Goal: Task Accomplishment & Management: Use online tool/utility

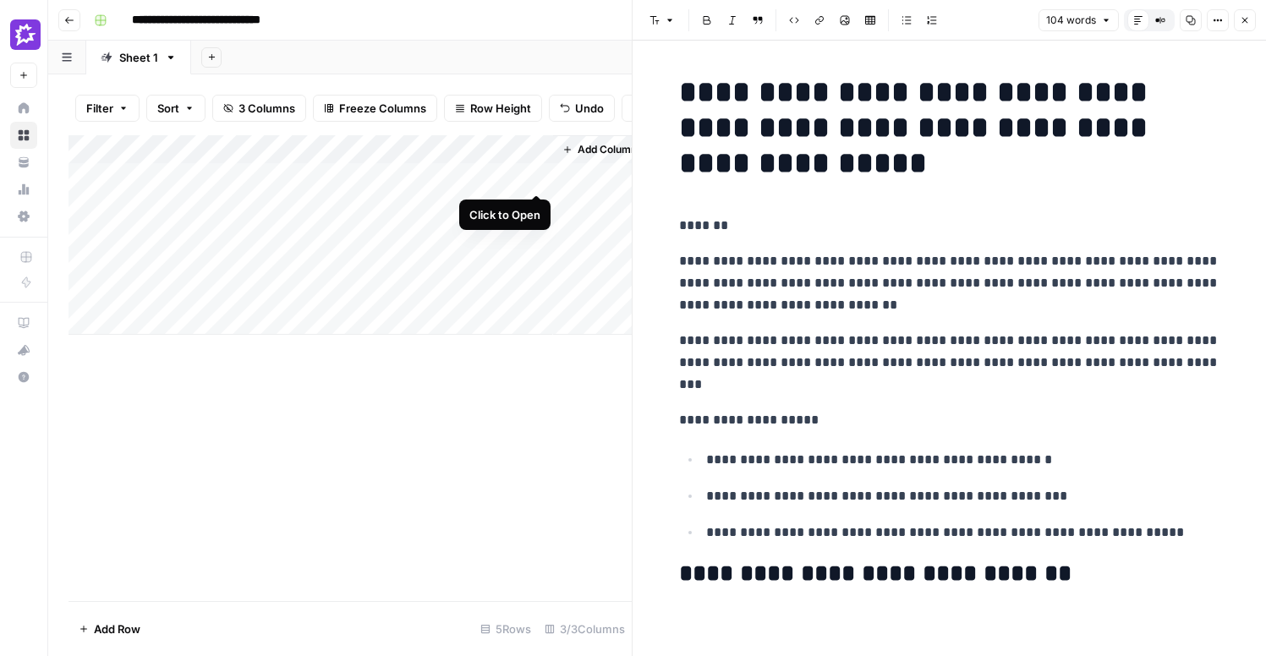
click at [532, 174] on div "Add Column" at bounding box center [350, 235] width 563 height 200
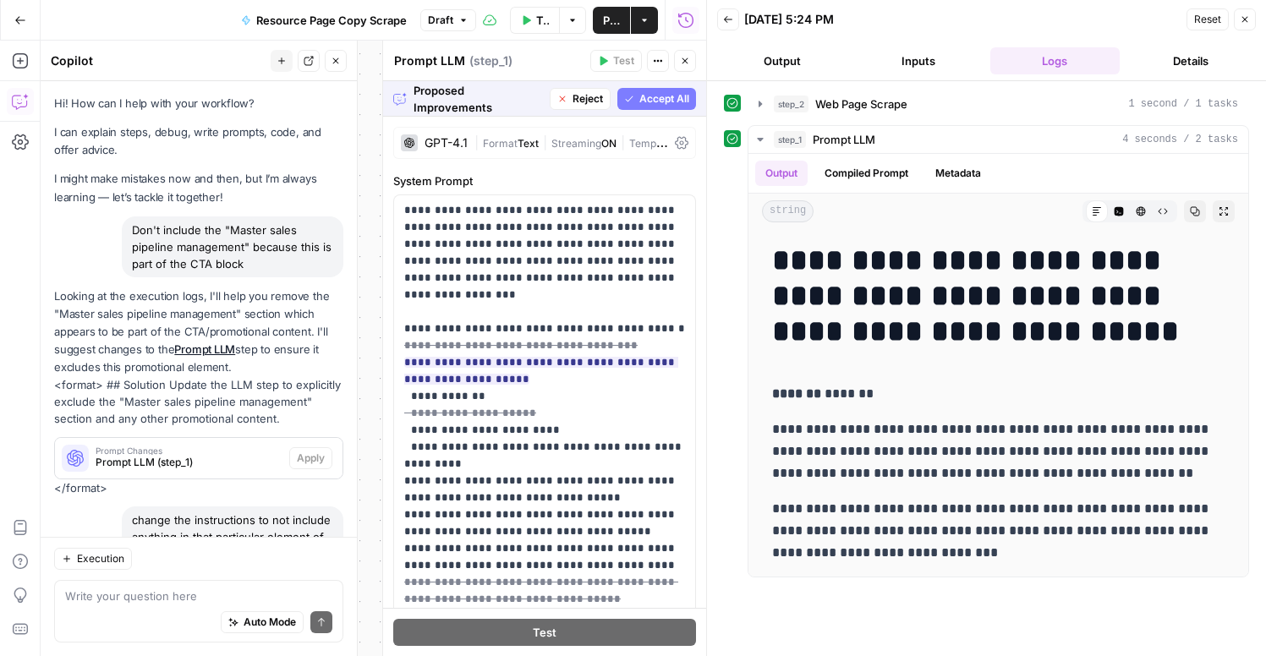
scroll to position [178, 0]
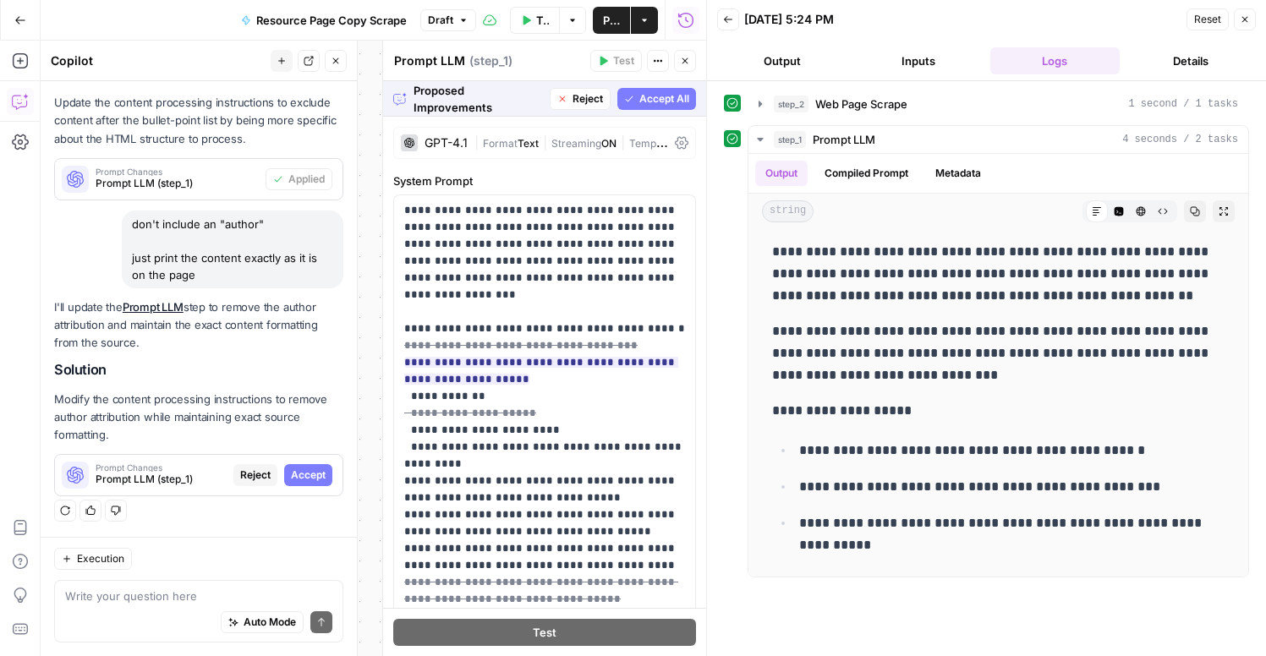
click at [671, 100] on span "Accept All" at bounding box center [665, 98] width 50 height 15
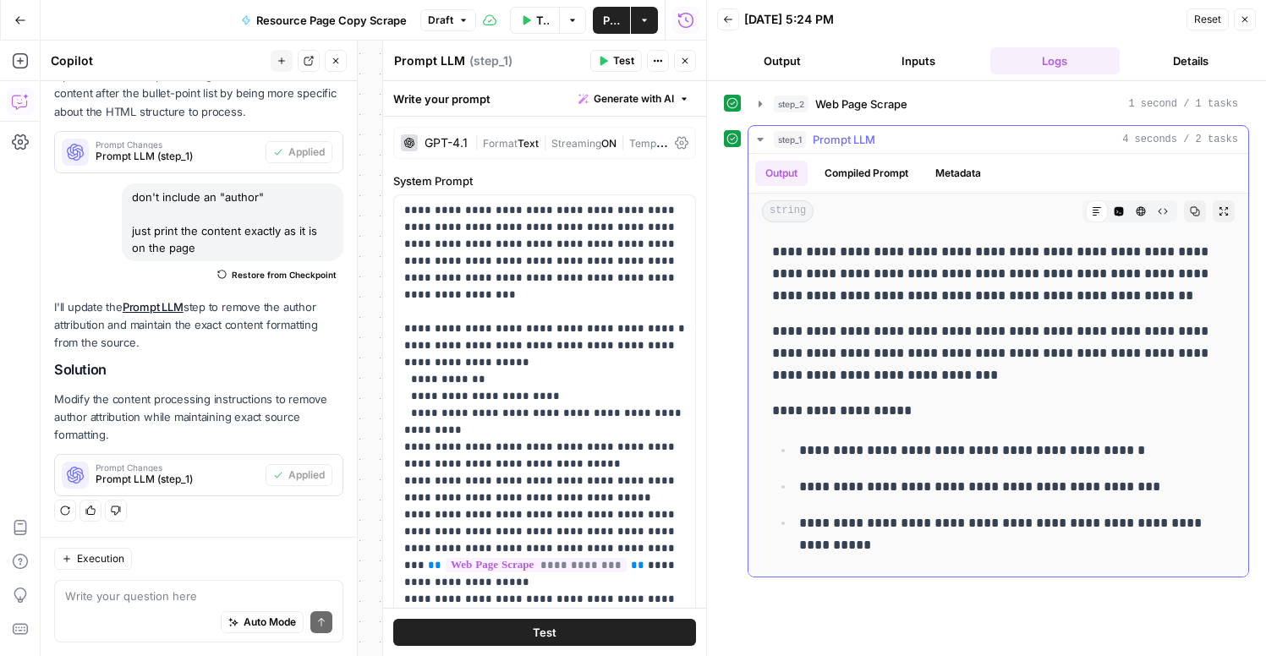
scroll to position [0, 0]
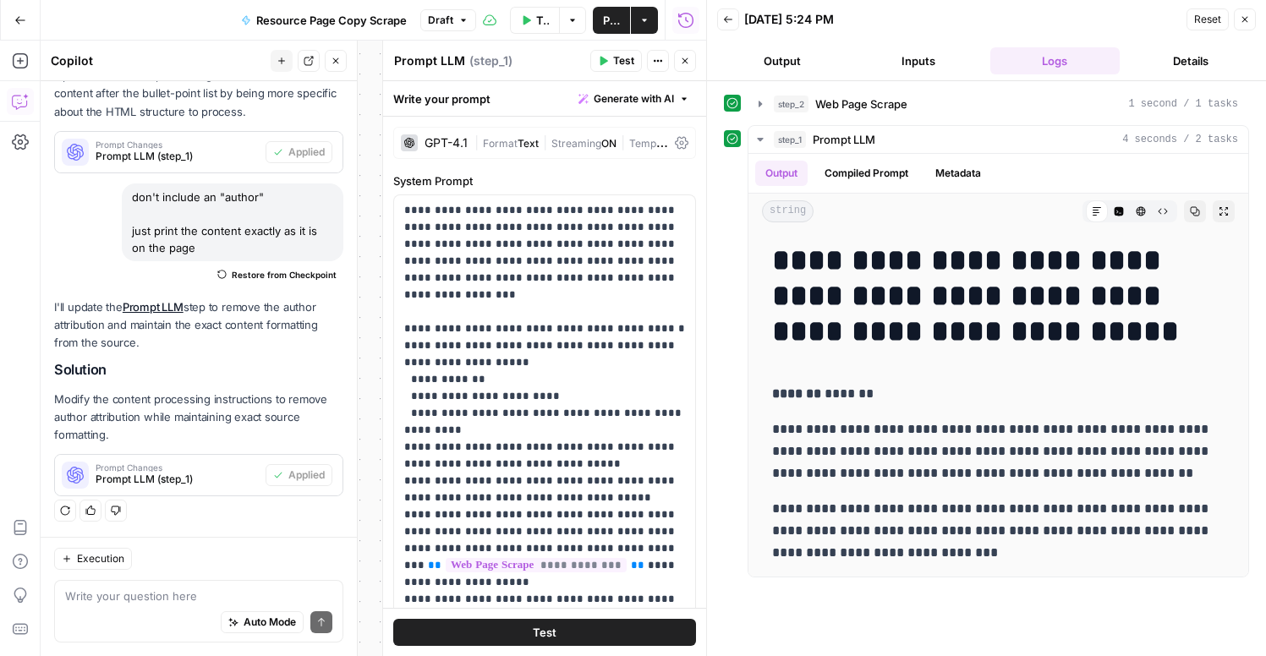
click at [601, 23] on button "Publish" at bounding box center [611, 20] width 37 height 27
